Goal: Information Seeking & Learning: Learn about a topic

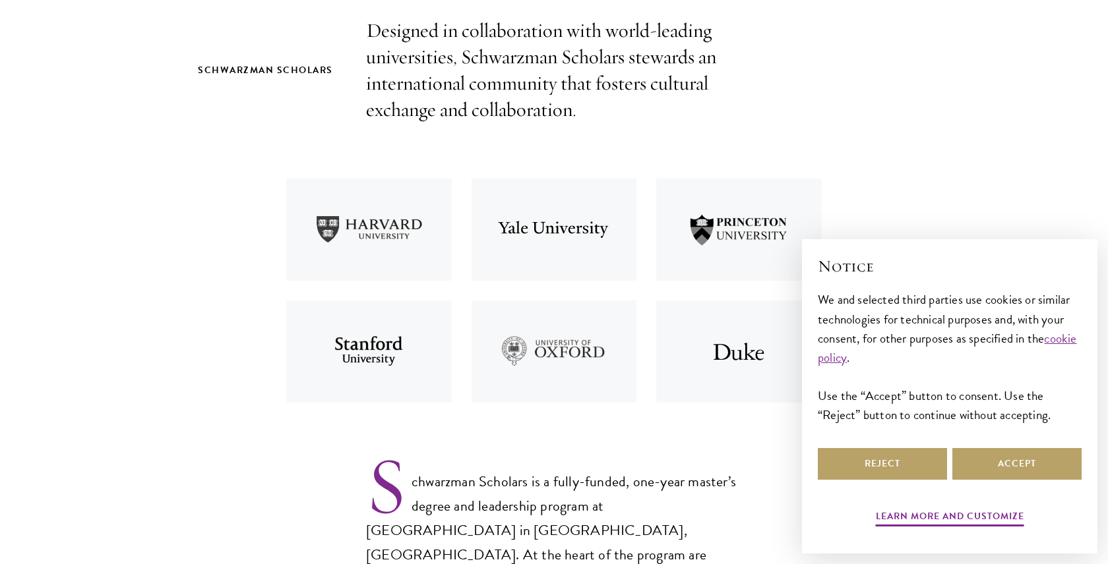
scroll to position [460, 0]
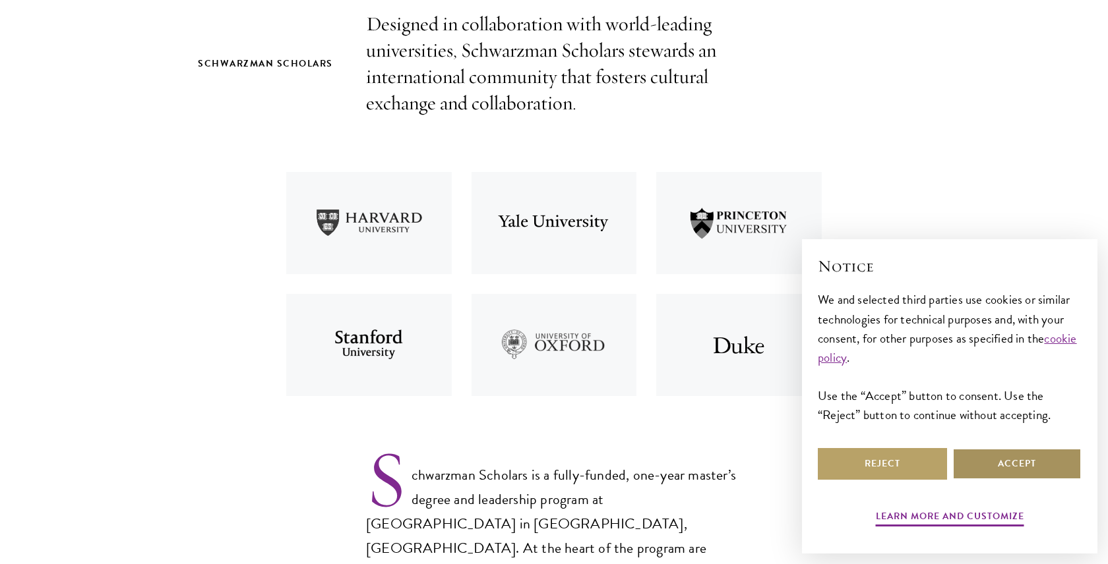
click at [1040, 473] on button "Accept" at bounding box center [1016, 464] width 129 height 32
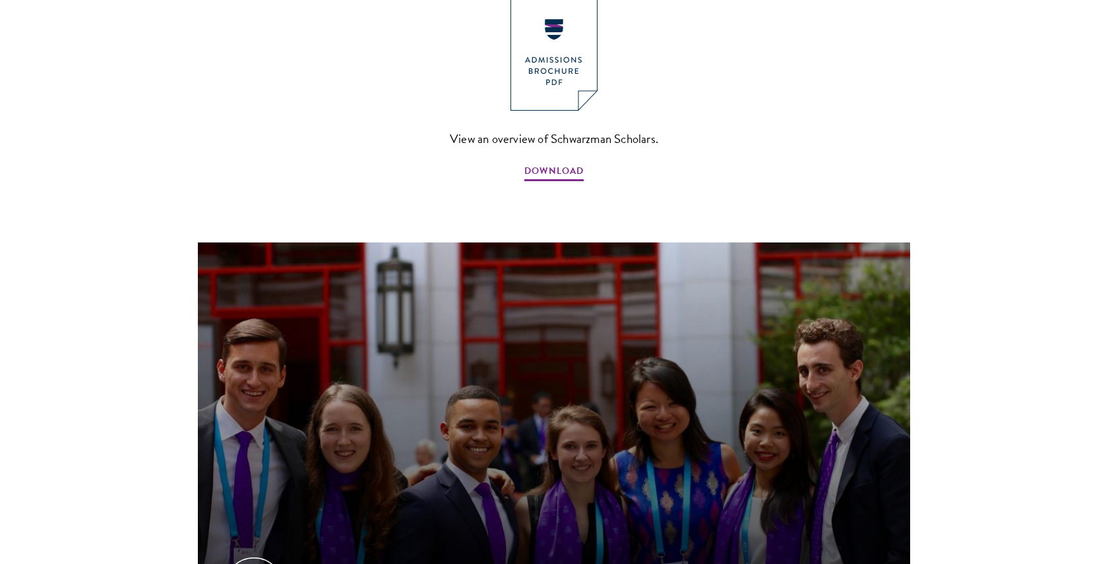
scroll to position [1196, 0]
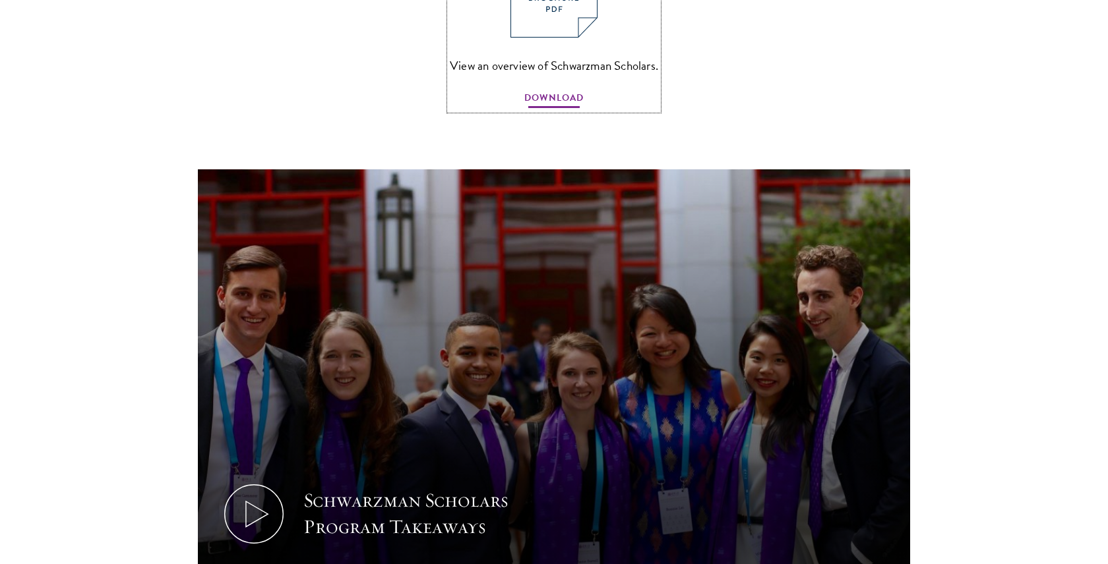
click at [562, 90] on span "DOWNLOAD" at bounding box center [553, 100] width 59 height 20
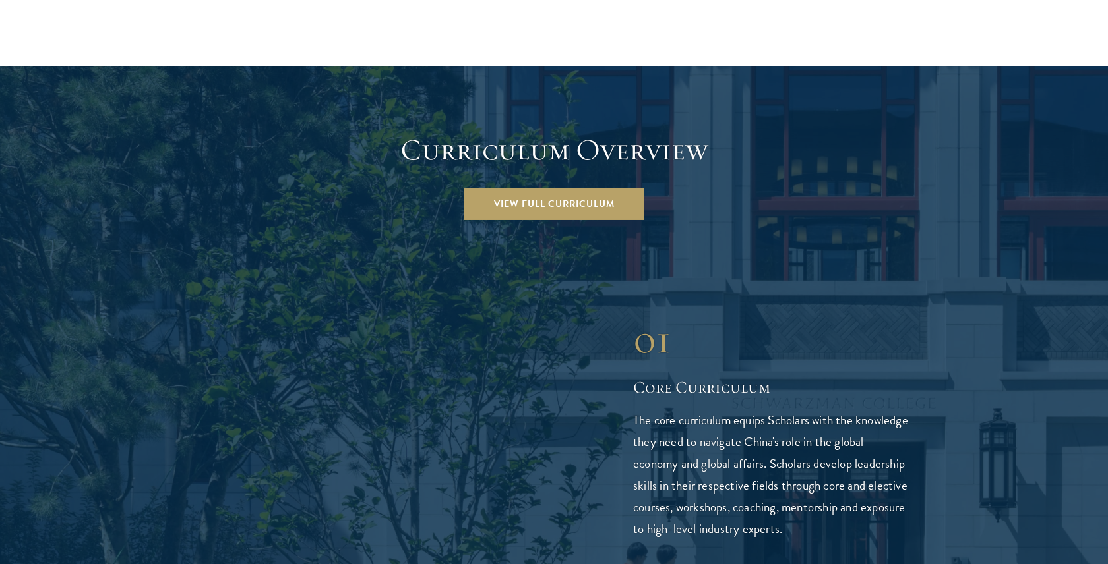
scroll to position [1800, 0]
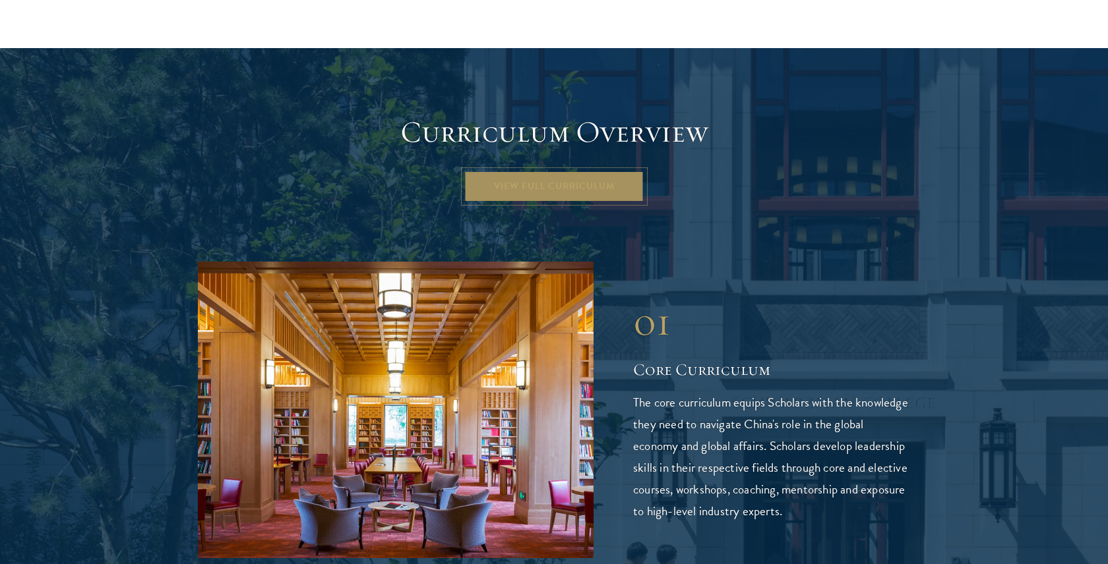
click at [508, 171] on link "View Full Curriculum" at bounding box center [554, 187] width 180 height 32
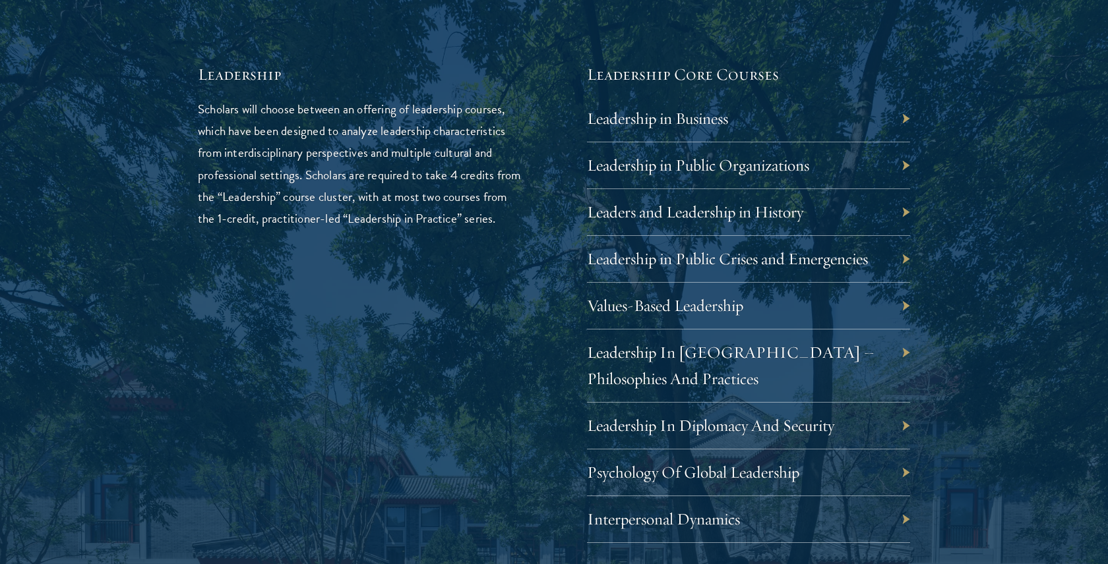
scroll to position [2227, 0]
click at [774, 303] on div "Values-Based Leadership" at bounding box center [748, 305] width 323 height 47
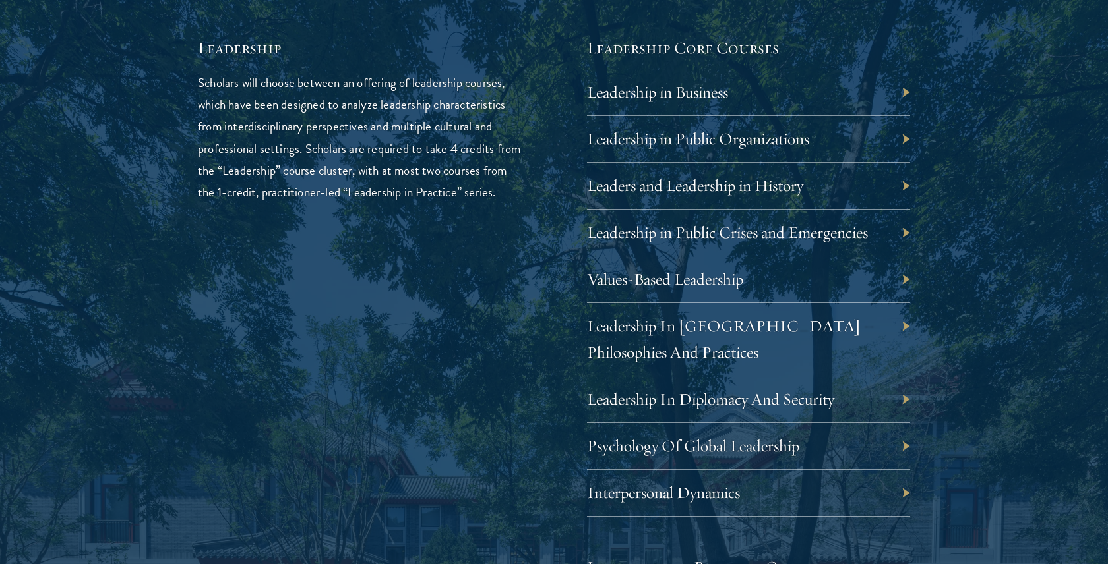
scroll to position [2254, 0]
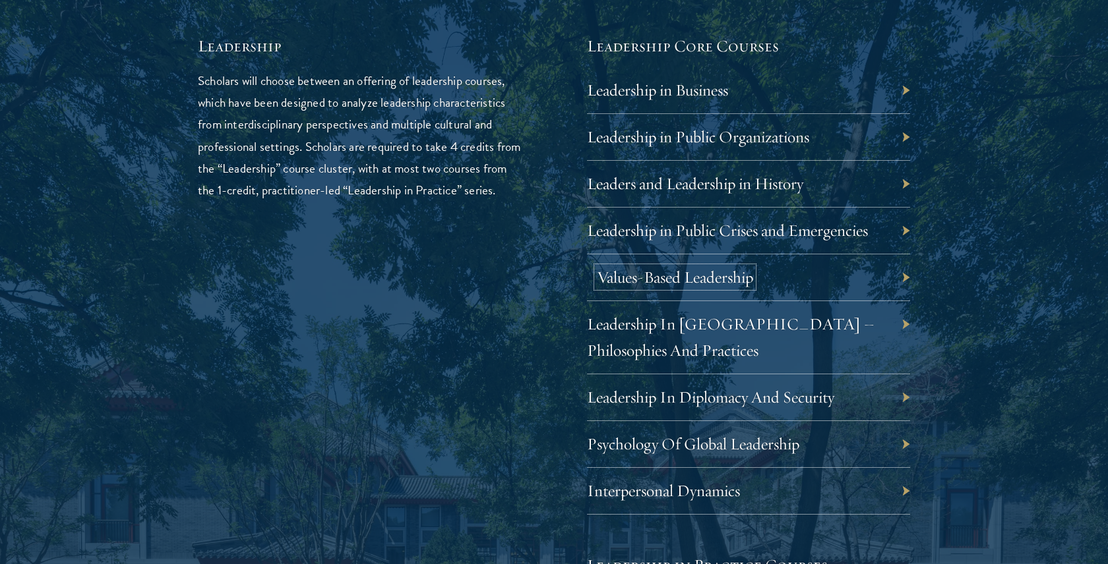
click at [678, 278] on link "Values-Based Leadership" at bounding box center [675, 277] width 156 height 20
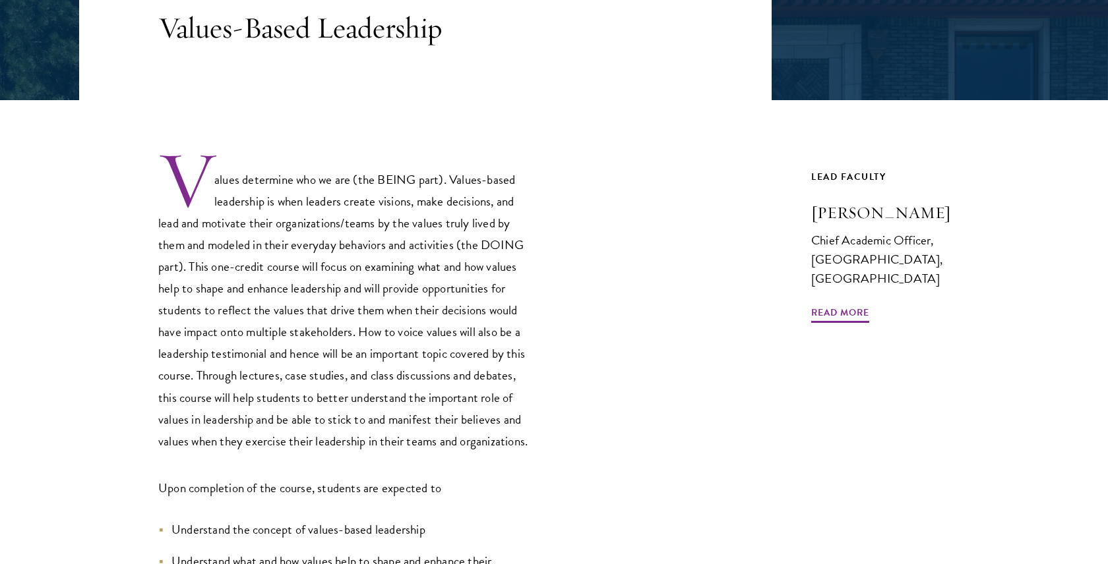
scroll to position [309, 0]
